Goal: Information Seeking & Learning: Check status

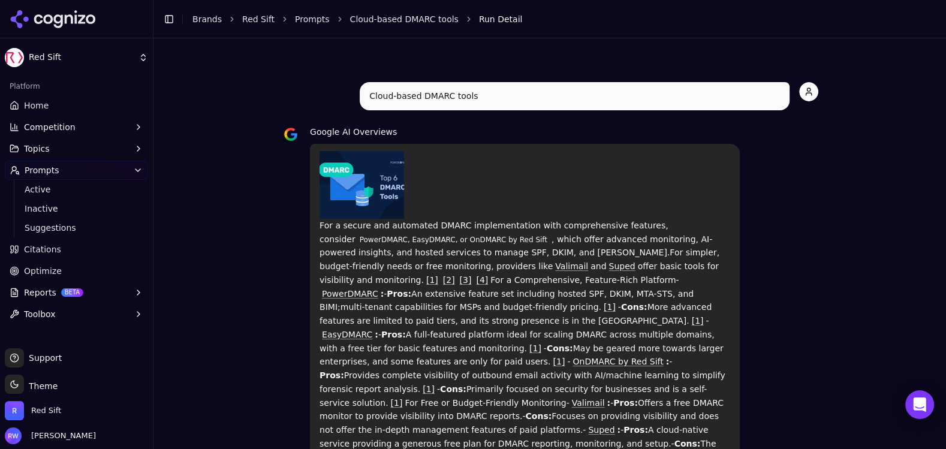
scroll to position [519, 0]
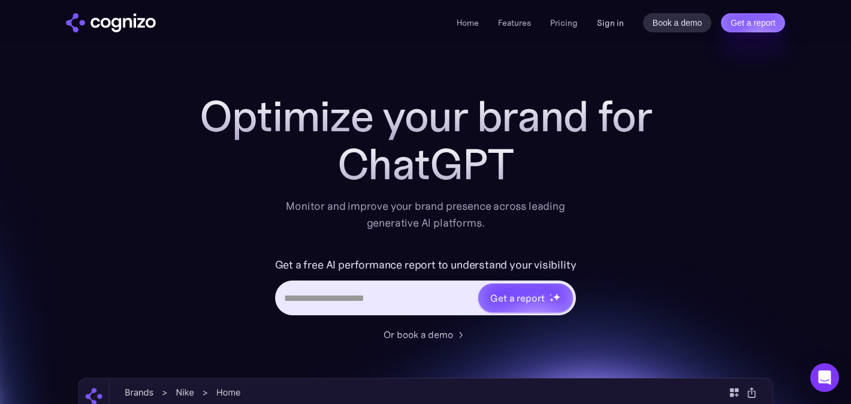
click at [608, 22] on link "Sign in" at bounding box center [610, 23] width 27 height 14
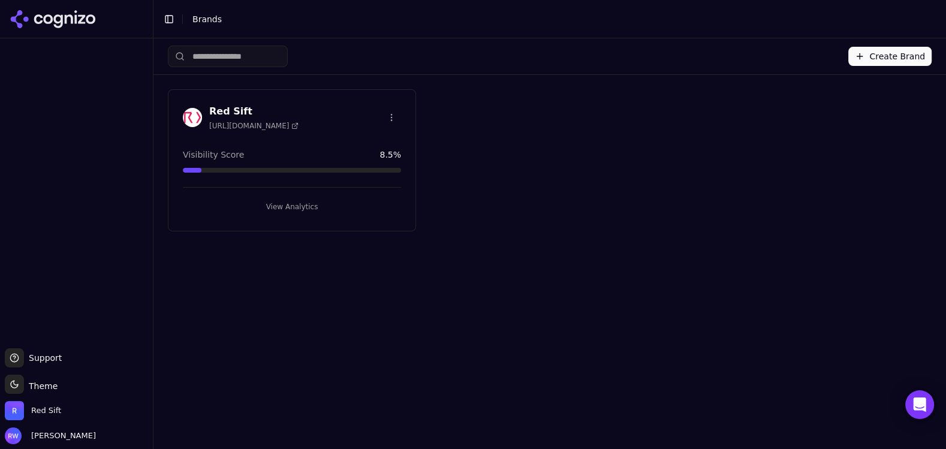
click at [266, 208] on button "View Analytics" at bounding box center [292, 206] width 218 height 19
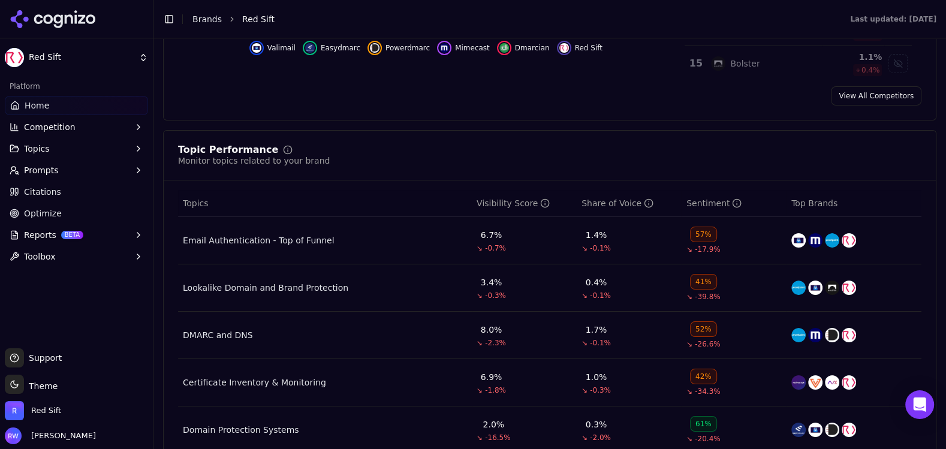
scroll to position [525, 0]
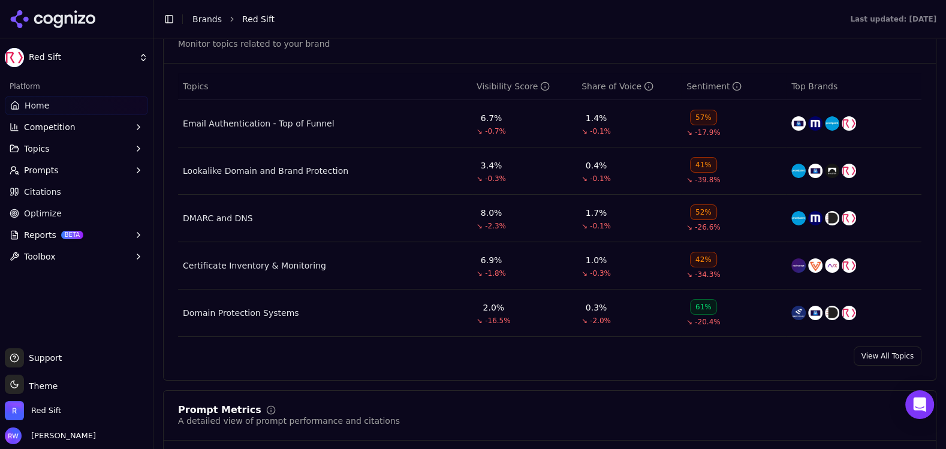
click at [888, 356] on link "View All Topics" at bounding box center [888, 356] width 68 height 19
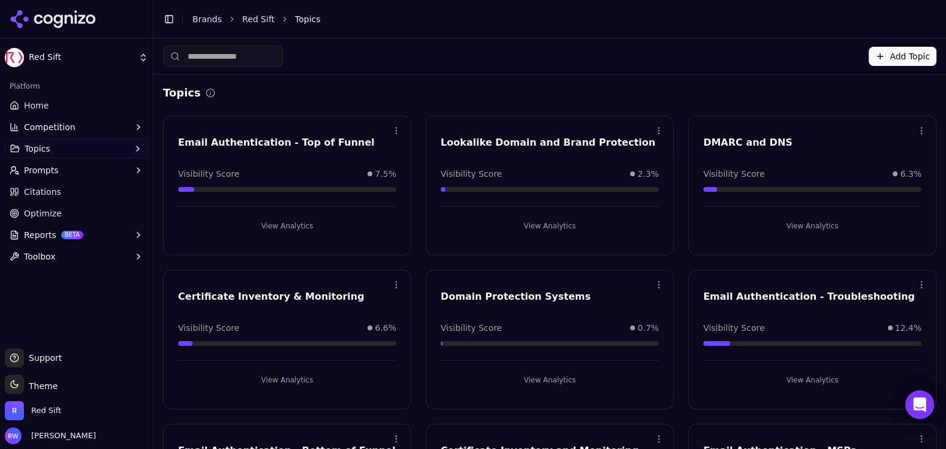
scroll to position [121, 0]
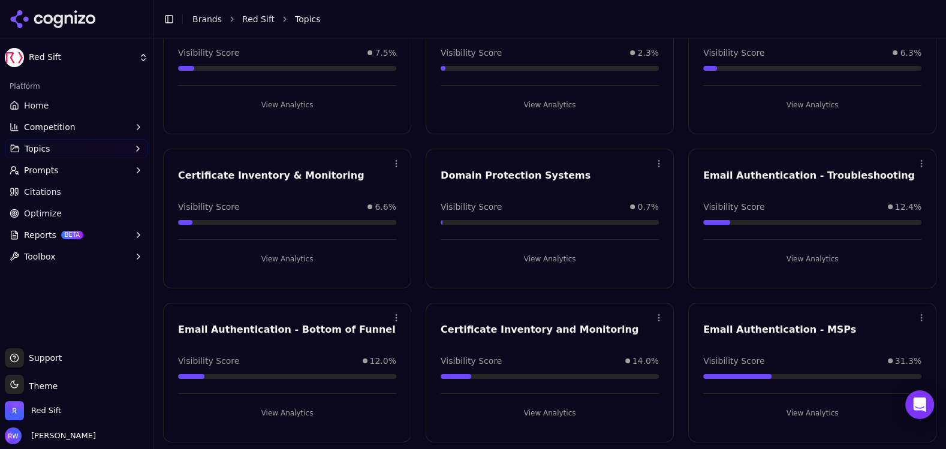
click at [295, 410] on button "View Analytics" at bounding box center [287, 412] width 218 height 19
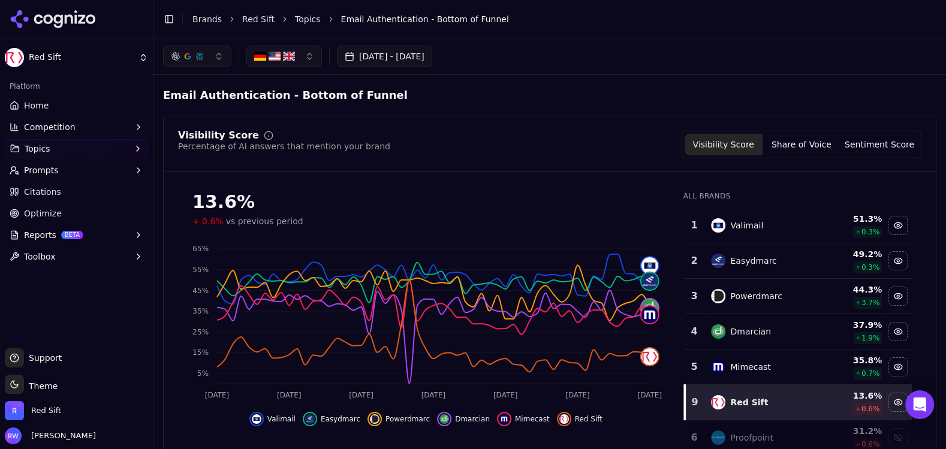
click at [408, 60] on button "[DATE] - [DATE]" at bounding box center [384, 57] width 95 height 22
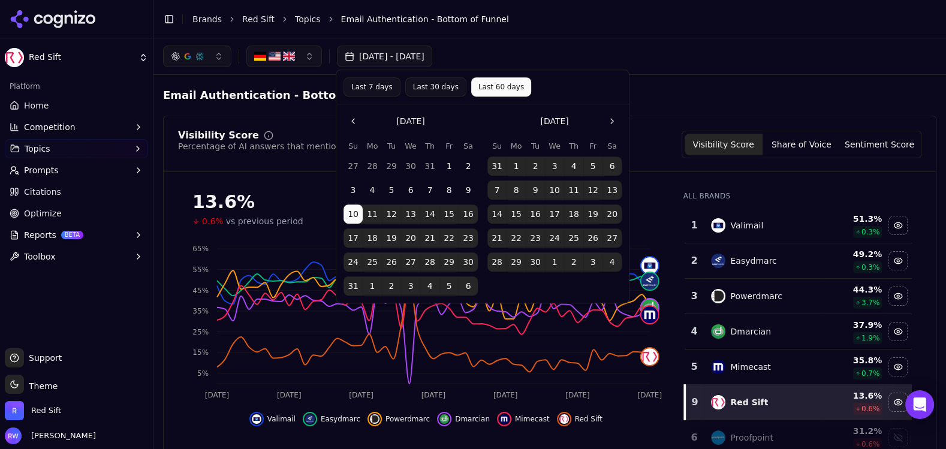
click at [511, 165] on button "1" at bounding box center [516, 165] width 19 height 19
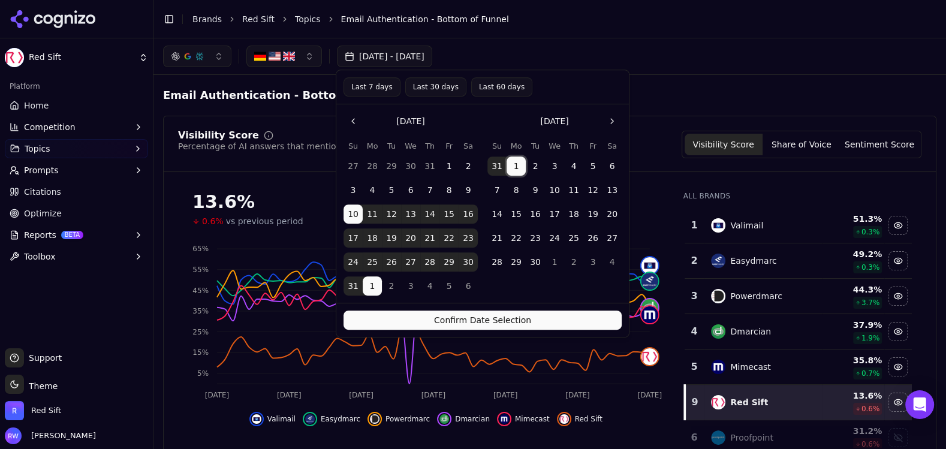
click at [358, 124] on button "Go to the Previous Month" at bounding box center [353, 121] width 19 height 19
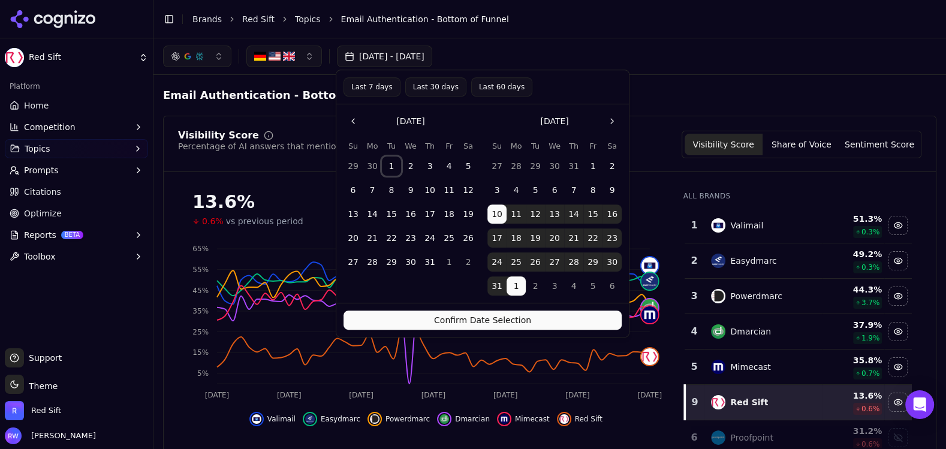
click at [390, 162] on button "1" at bounding box center [391, 165] width 19 height 19
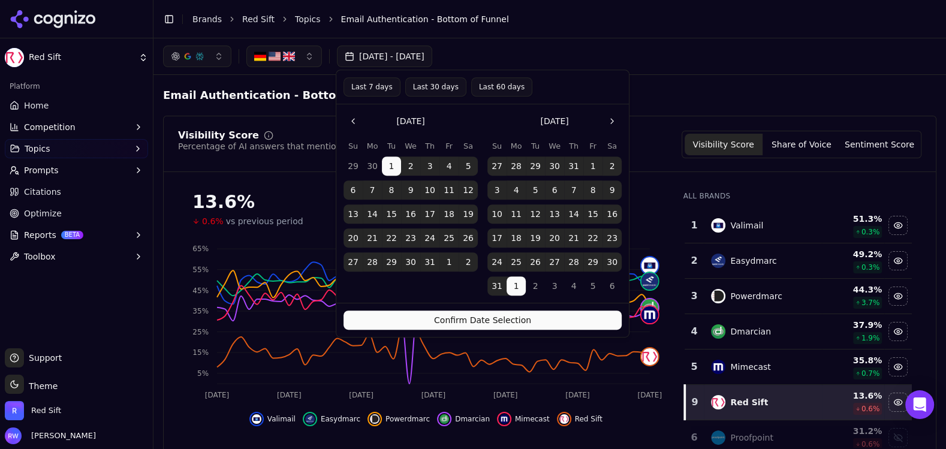
click at [610, 122] on button "Go to the Next Month" at bounding box center [612, 121] width 19 height 19
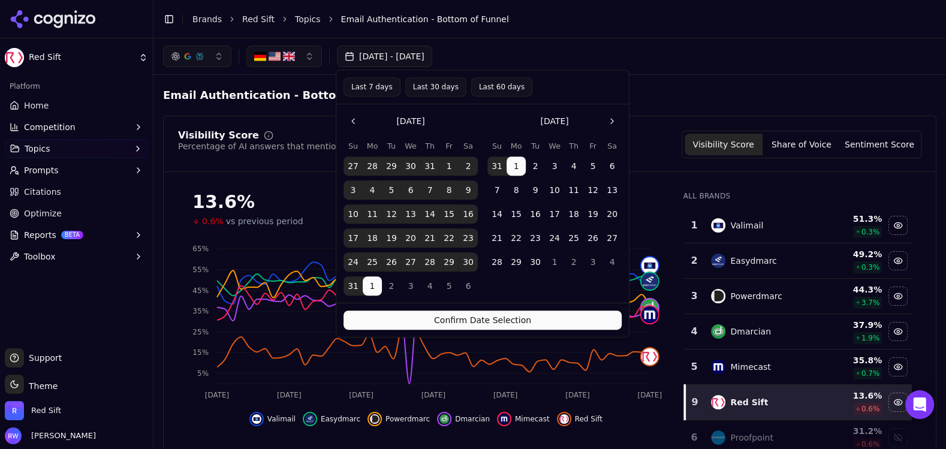
click at [609, 117] on button "Go to the Next Month" at bounding box center [612, 121] width 19 height 19
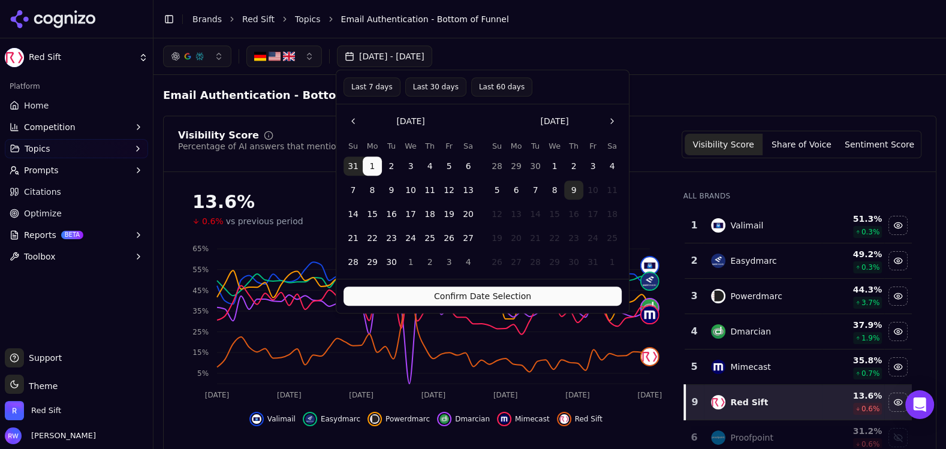
click at [570, 191] on button "9" at bounding box center [573, 189] width 19 height 19
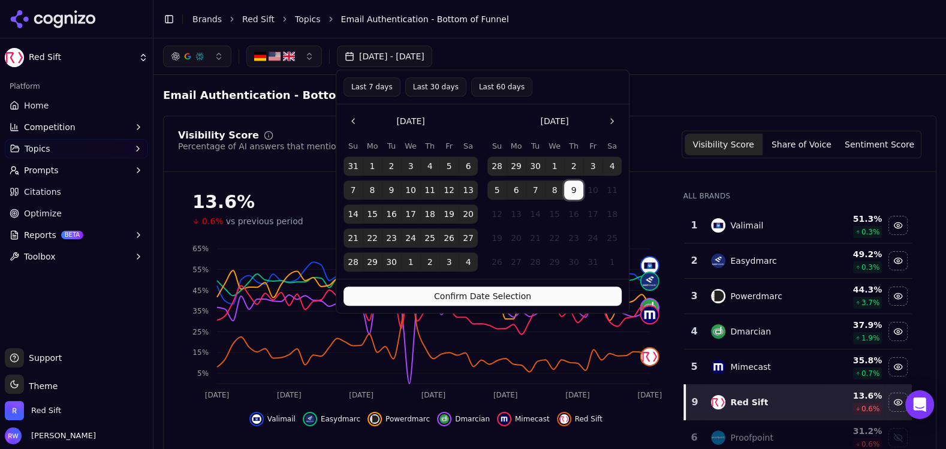
click at [520, 300] on button "Confirm Date Selection" at bounding box center [483, 296] width 278 height 19
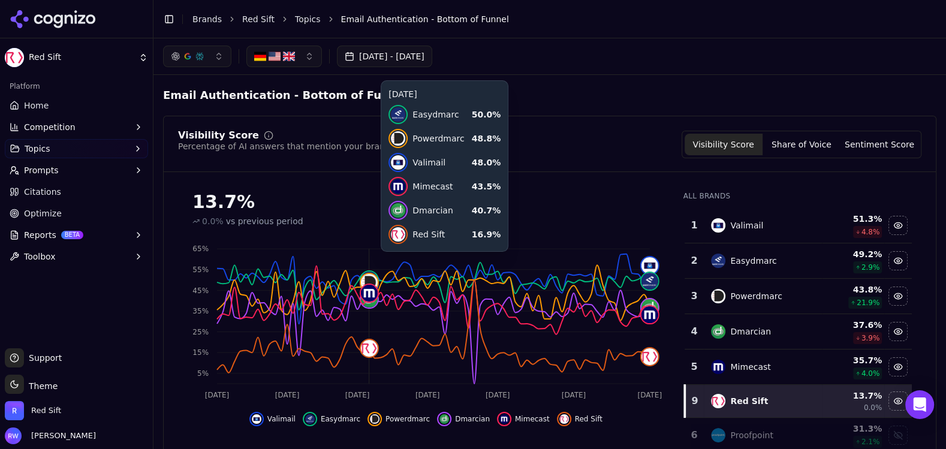
click at [300, 52] on button "button" at bounding box center [284, 57] width 76 height 22
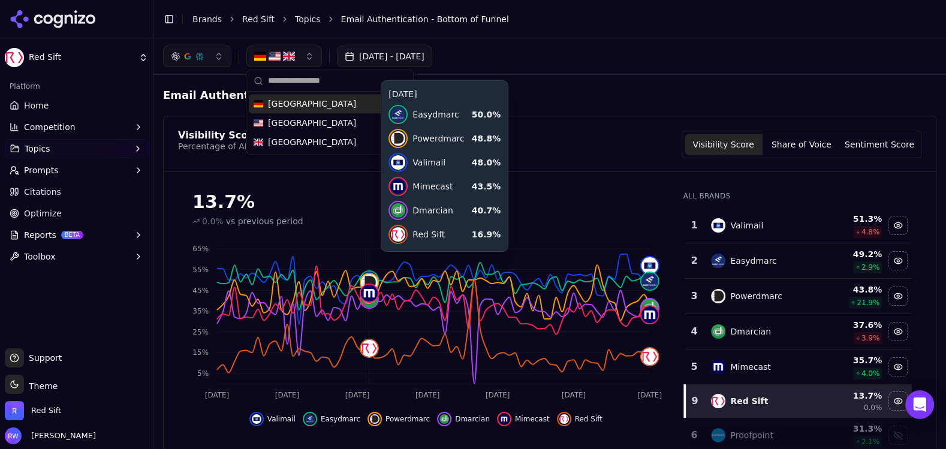
click at [268, 101] on span "[GEOGRAPHIC_DATA]" at bounding box center [312, 104] width 88 height 12
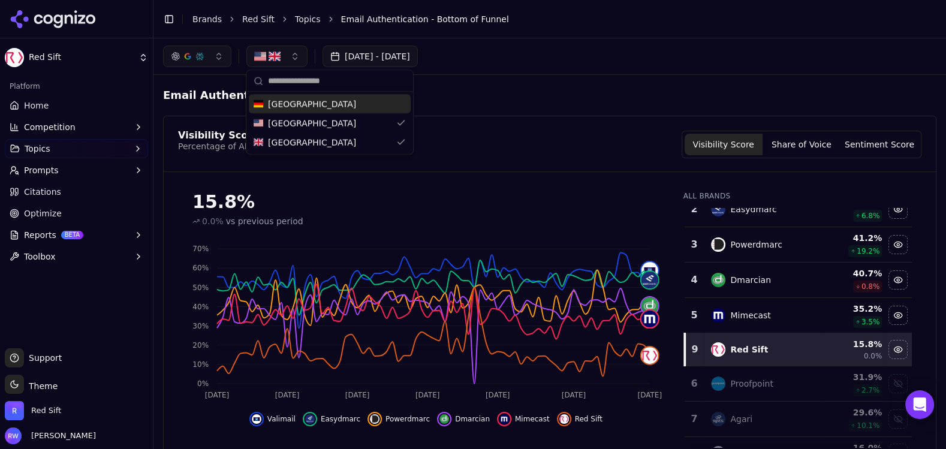
click at [541, 129] on div "Visibility Score Percentage of AI answers that mention your brand Visibility Sc…" at bounding box center [549, 304] width 773 height 376
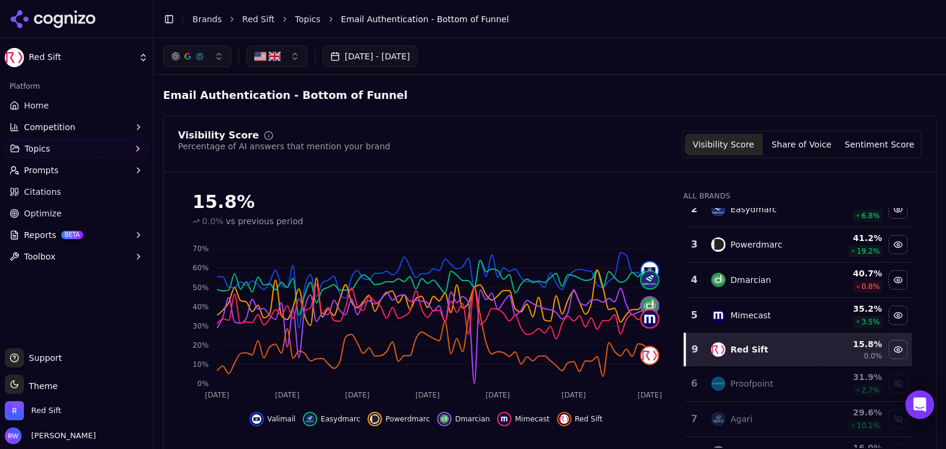
click at [289, 56] on button "button" at bounding box center [276, 57] width 61 height 22
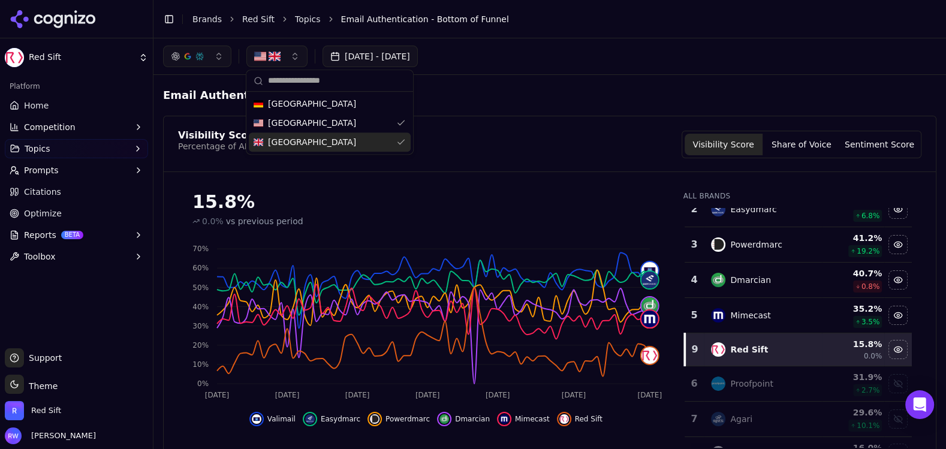
click at [324, 139] on span "[GEOGRAPHIC_DATA]" at bounding box center [312, 142] width 88 height 12
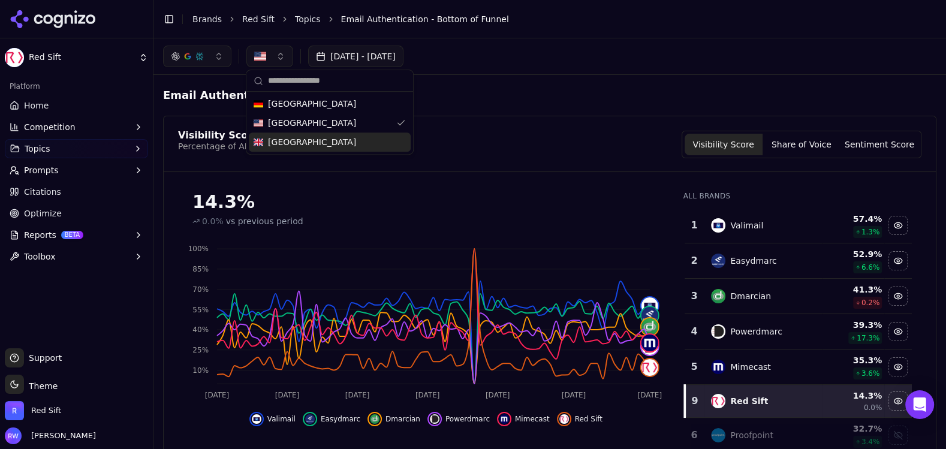
click at [578, 102] on div "Email Authentication - Bottom of Funnel" at bounding box center [549, 96] width 773 height 22
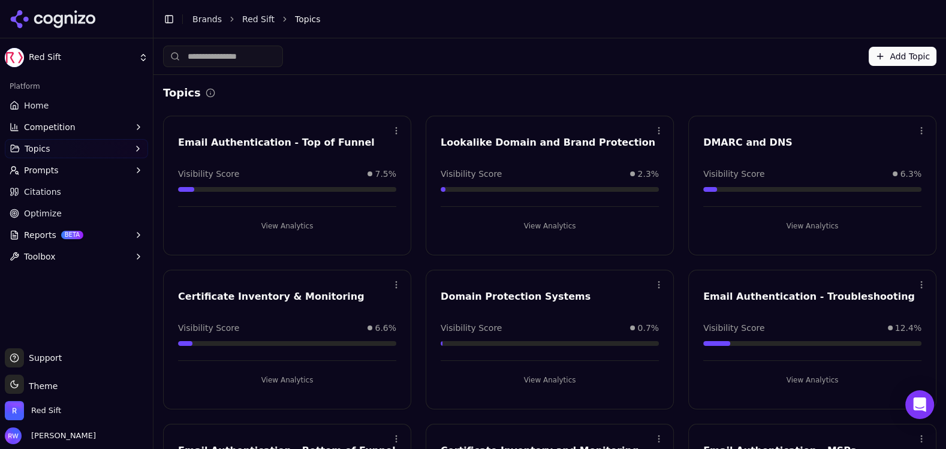
click at [291, 225] on button "View Analytics" at bounding box center [287, 225] width 218 height 19
